Goal: Navigation & Orientation: Go to known website

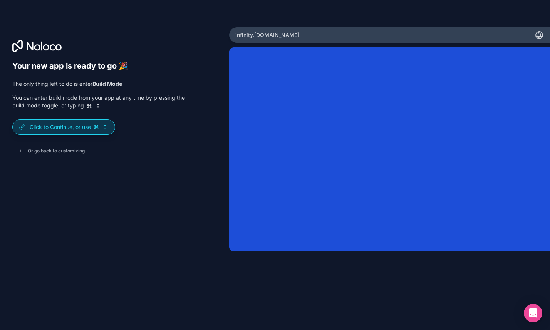
click at [88, 131] on div "Click to Continue, or use E" at bounding box center [64, 127] width 102 height 15
click at [103, 127] on span "E" at bounding box center [105, 127] width 6 height 6
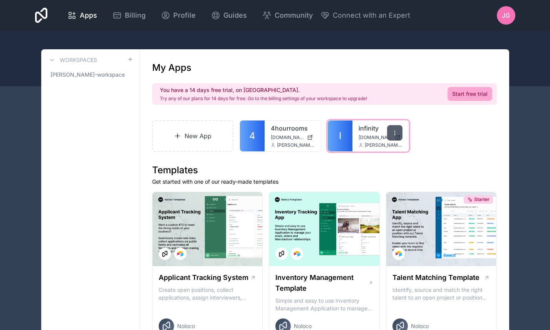
click at [397, 134] on icon at bounding box center [395, 133] width 6 height 6
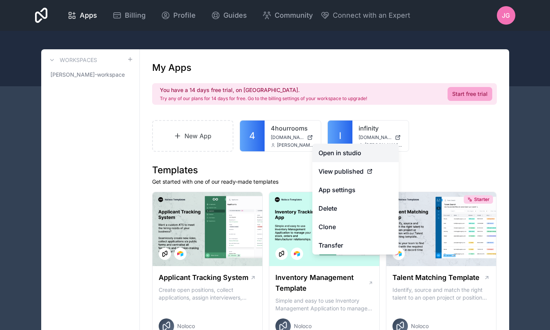
click at [346, 157] on link "Open in studio" at bounding box center [355, 153] width 86 height 18
